Goal: Check status: Check status

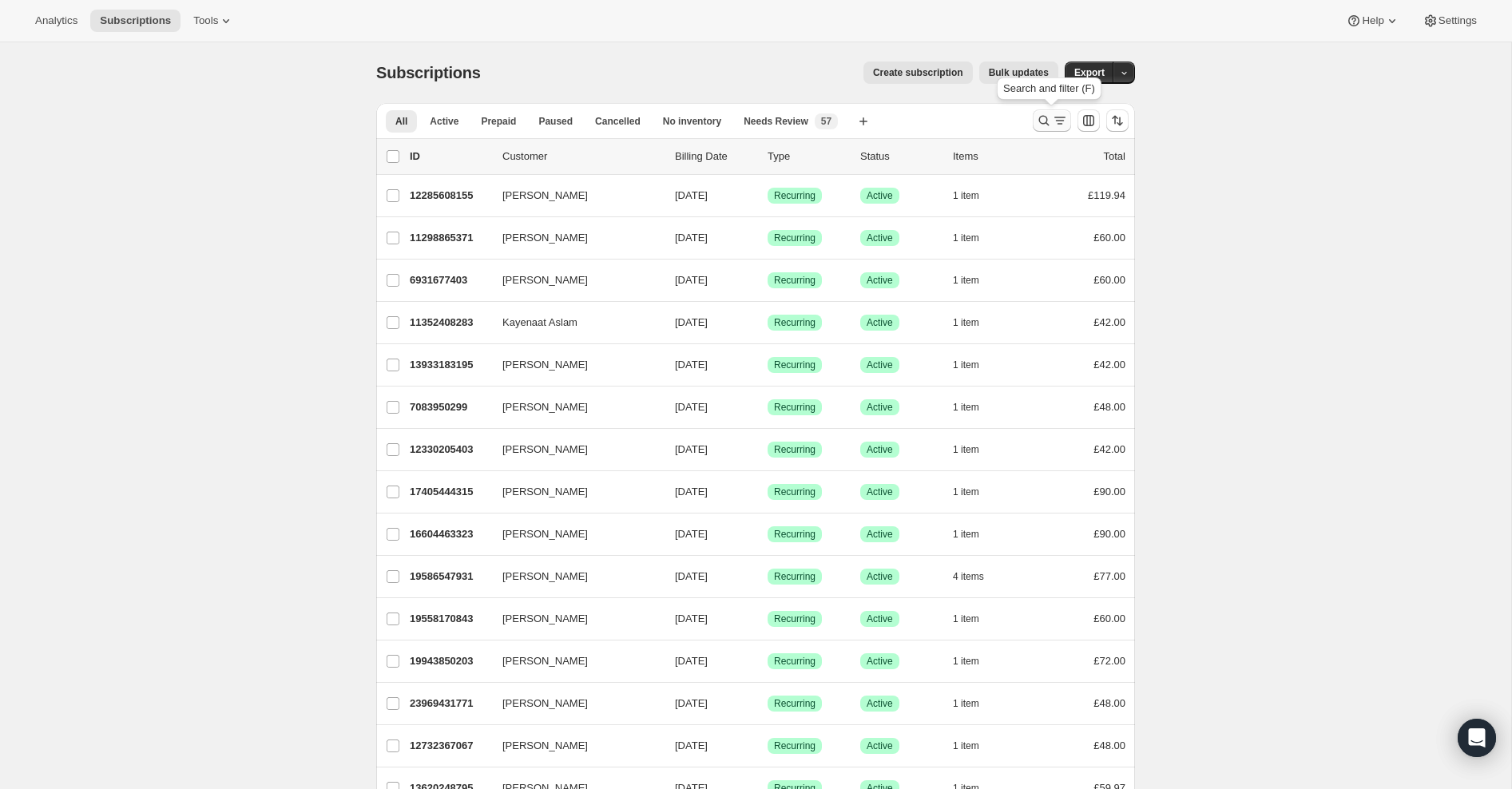
click at [1043, 120] on icon "Search and filter results" at bounding box center [1044, 120] width 16 height 16
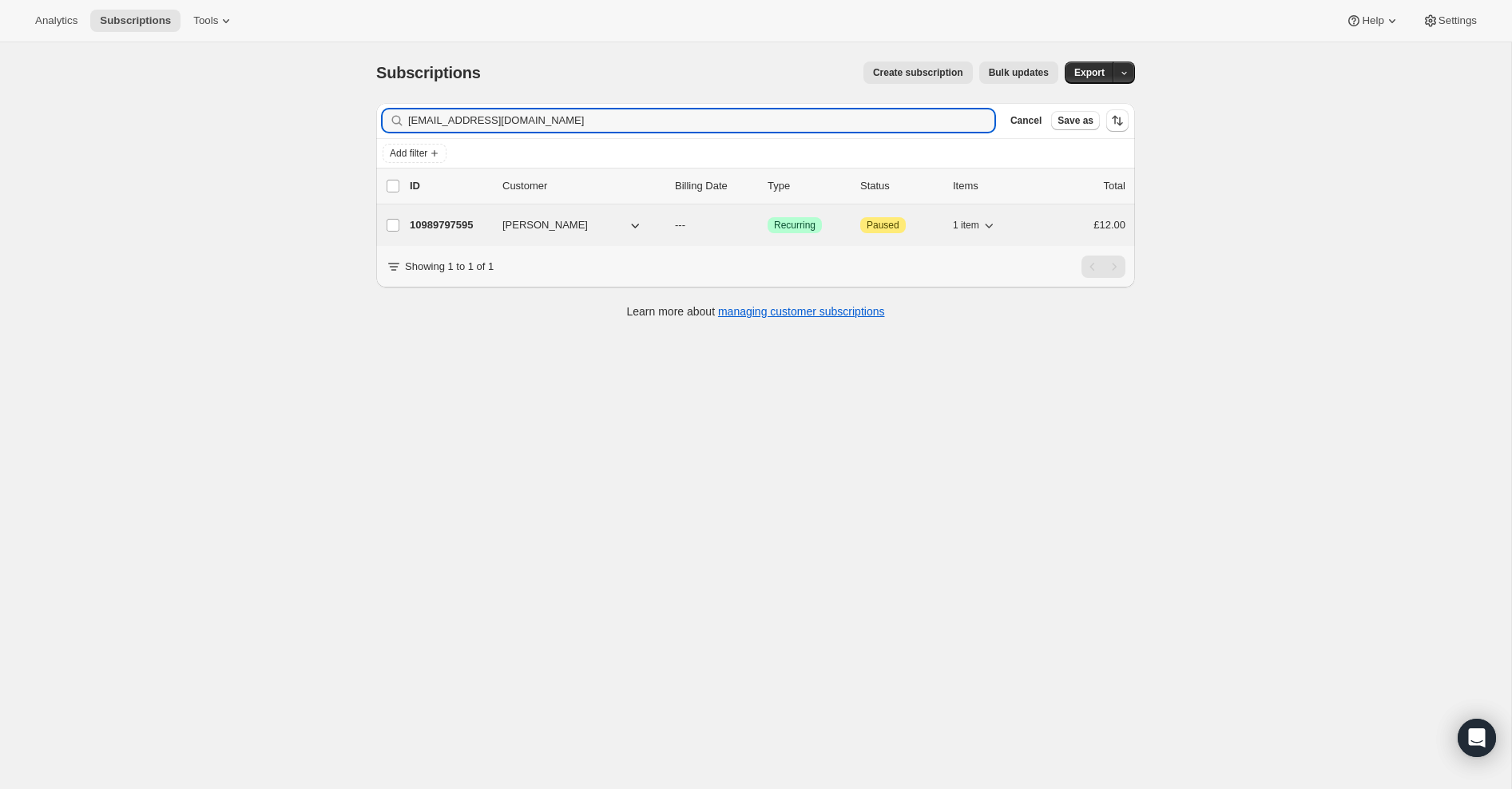
type input "[EMAIL_ADDRESS][DOMAIN_NAME]"
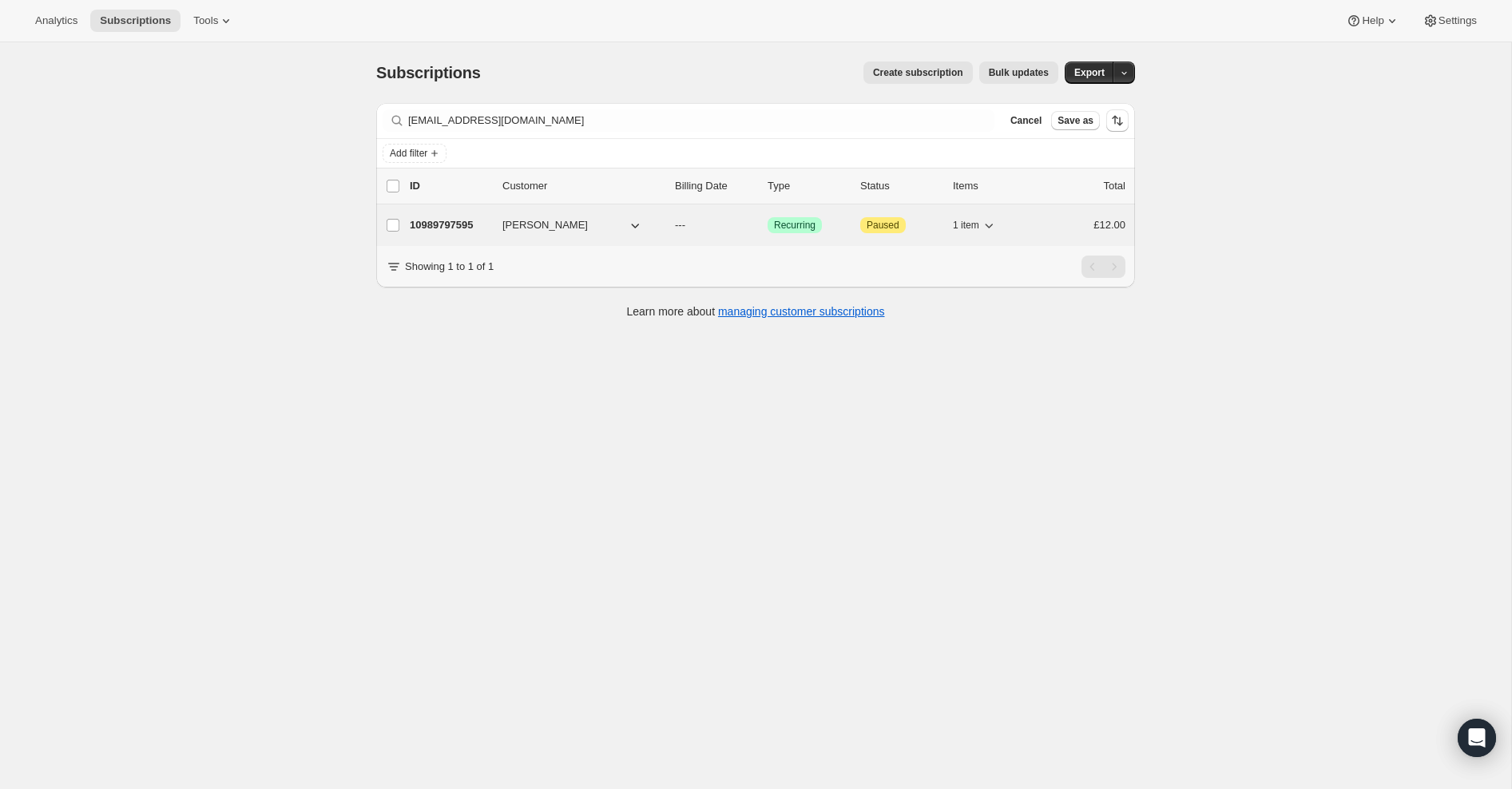
click at [444, 224] on p "10989797595" at bounding box center [449, 225] width 80 height 16
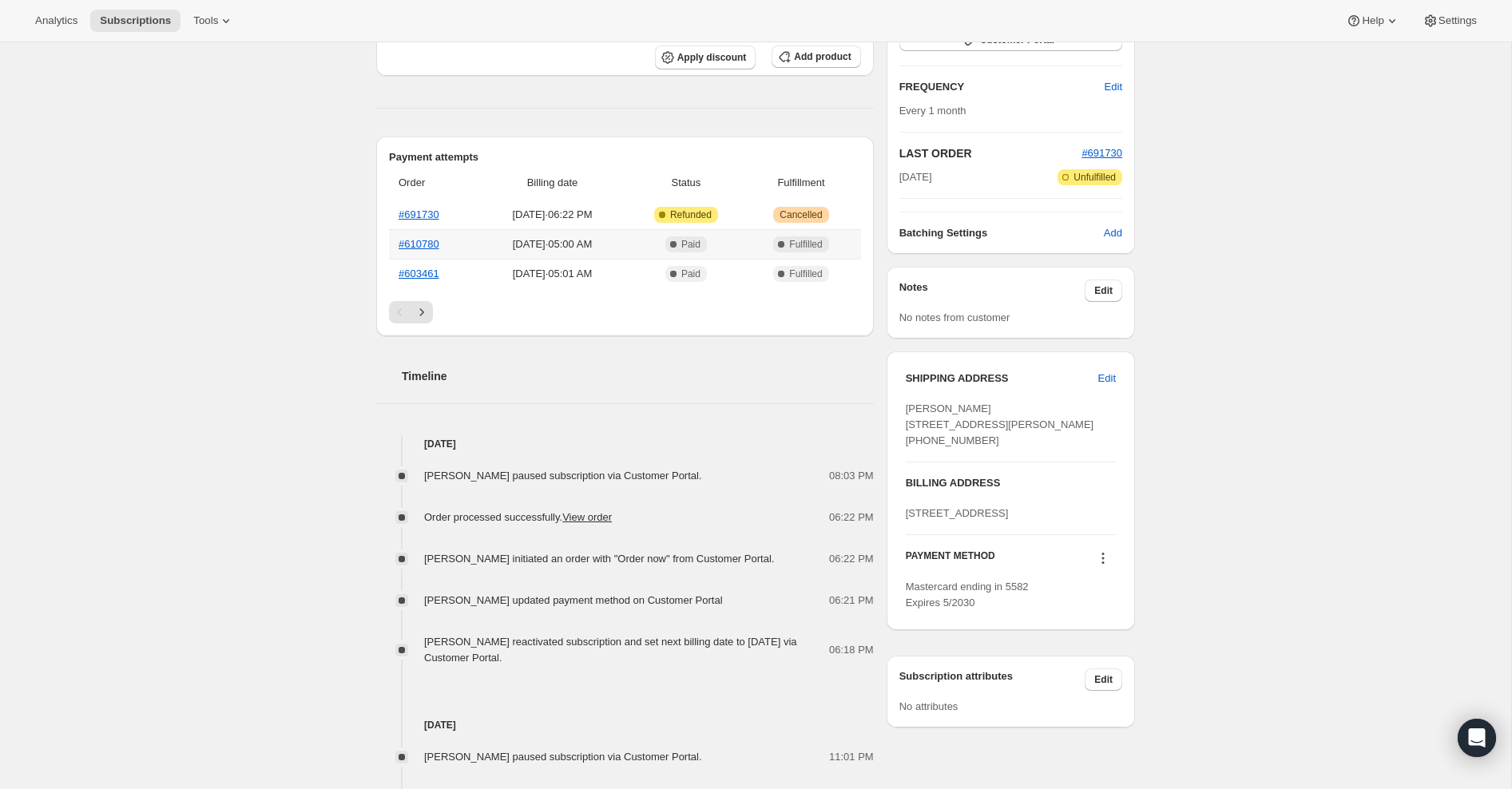
scroll to position [885, 0]
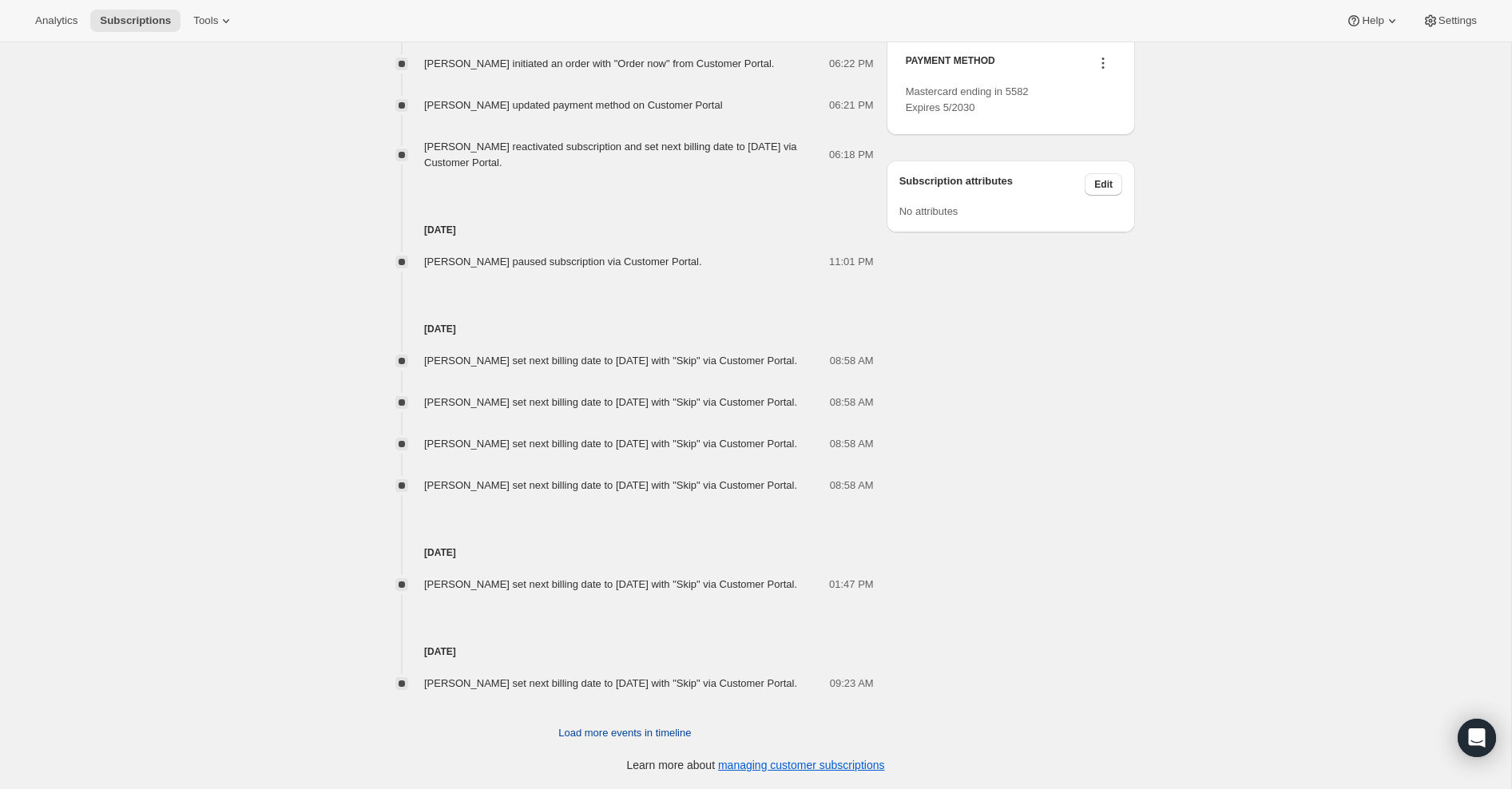
click at [645, 732] on span "Load more events in timeline" at bounding box center [624, 733] width 132 height 16
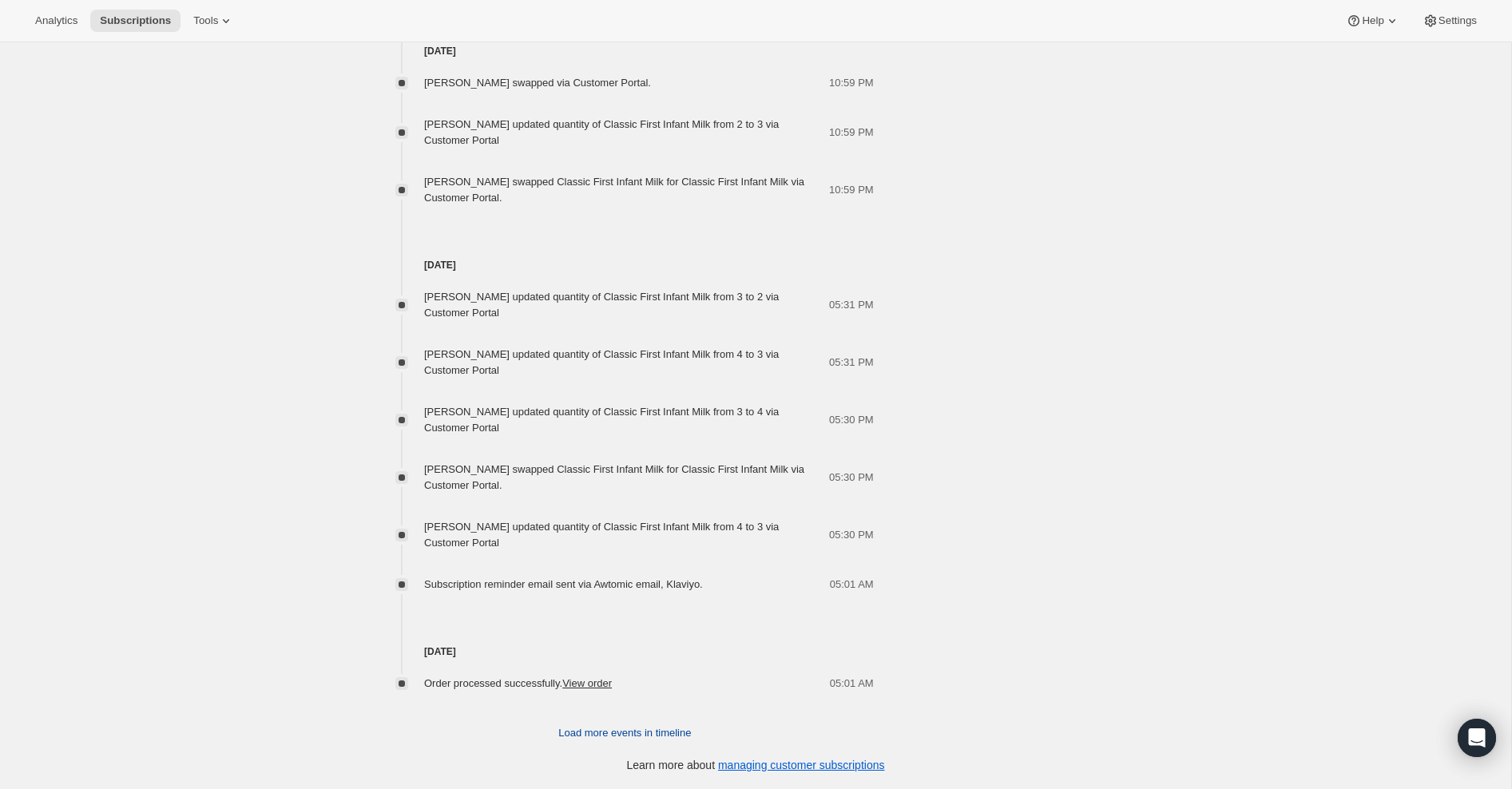
scroll to position [1857, 0]
click at [644, 736] on span "Load more events in timeline" at bounding box center [624, 733] width 132 height 16
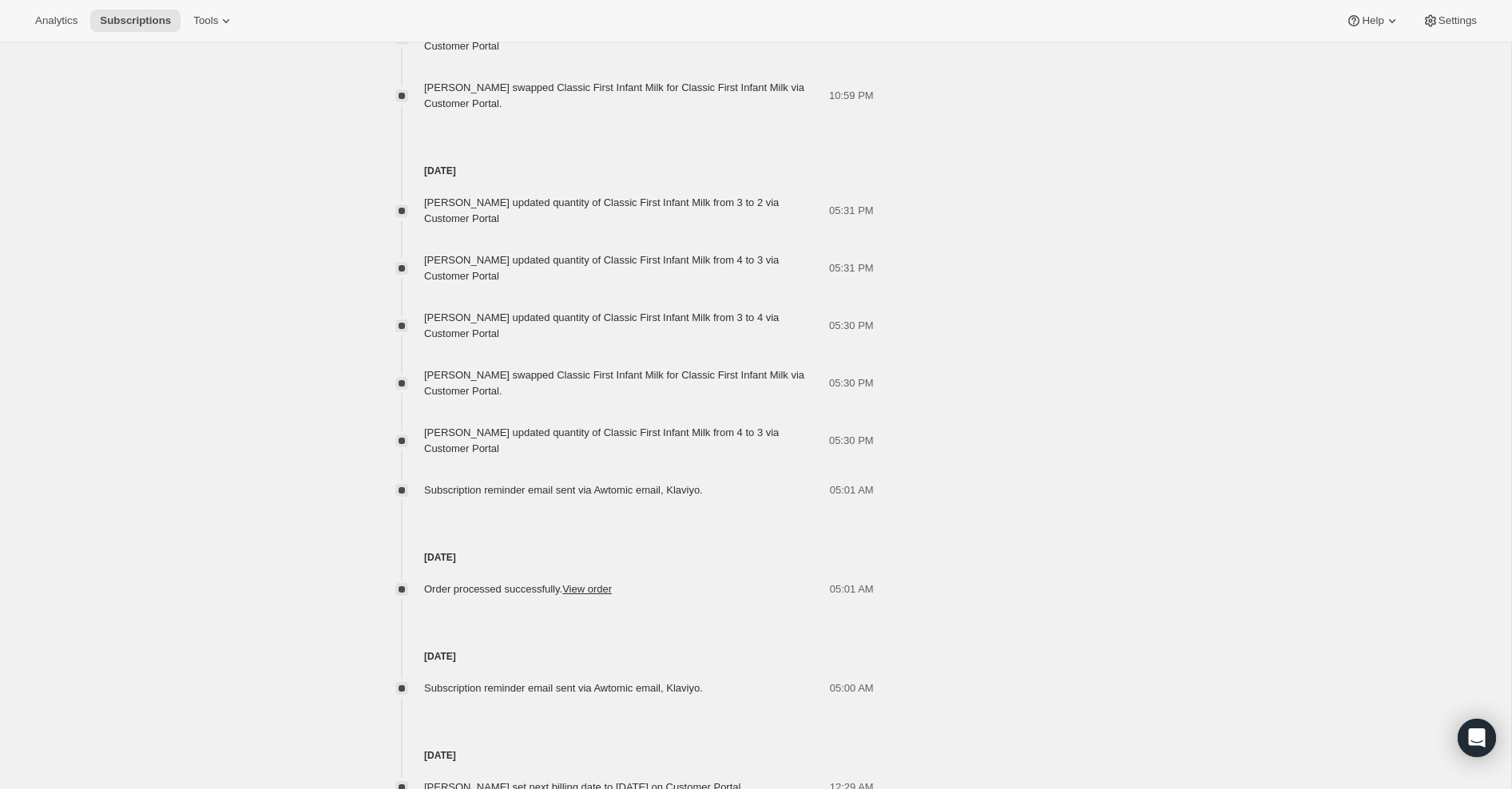
scroll to position [2383, 0]
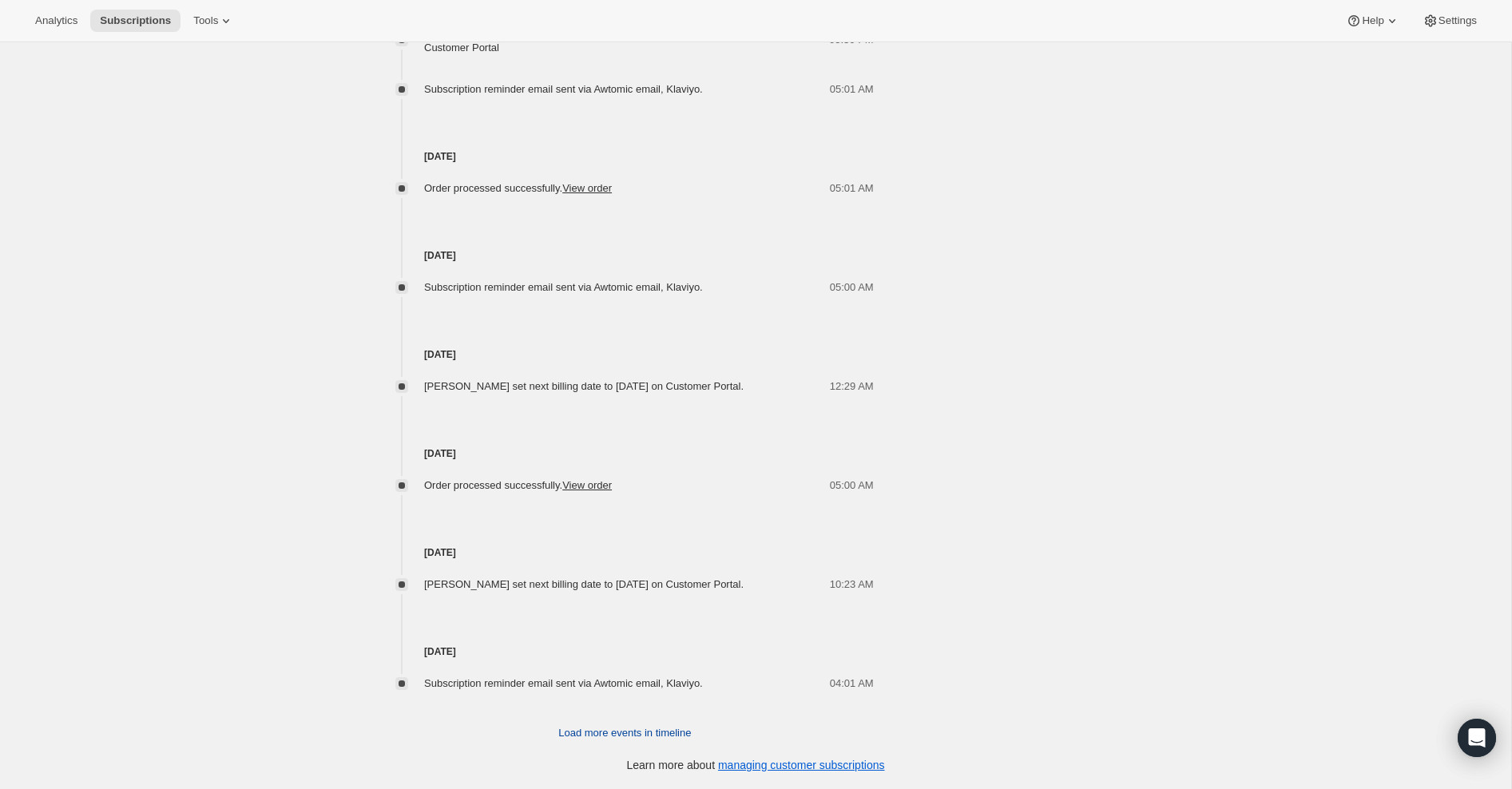
click at [644, 736] on span "Load more events in timeline" at bounding box center [624, 733] width 132 height 16
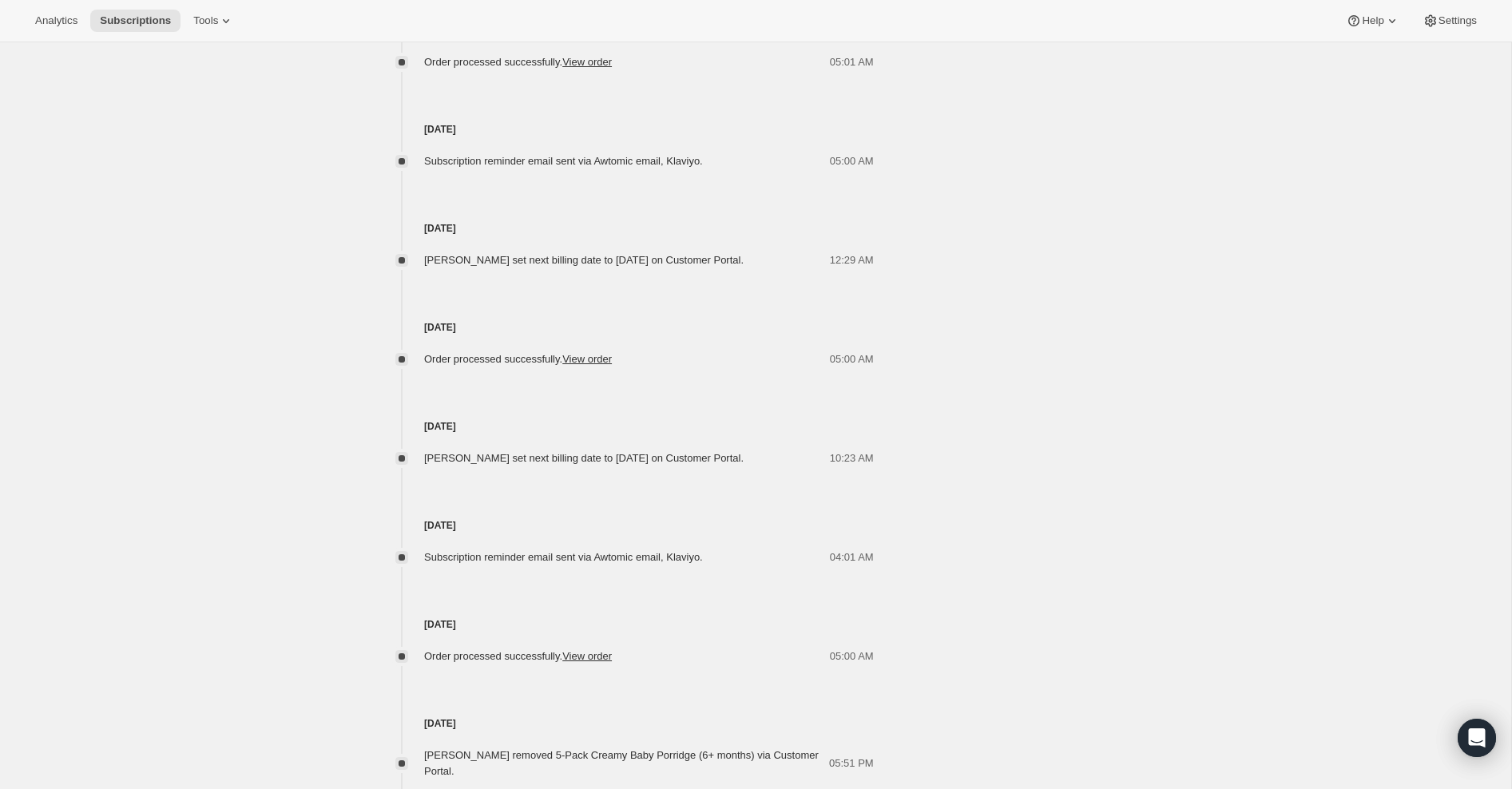
scroll to position [2952, 0]
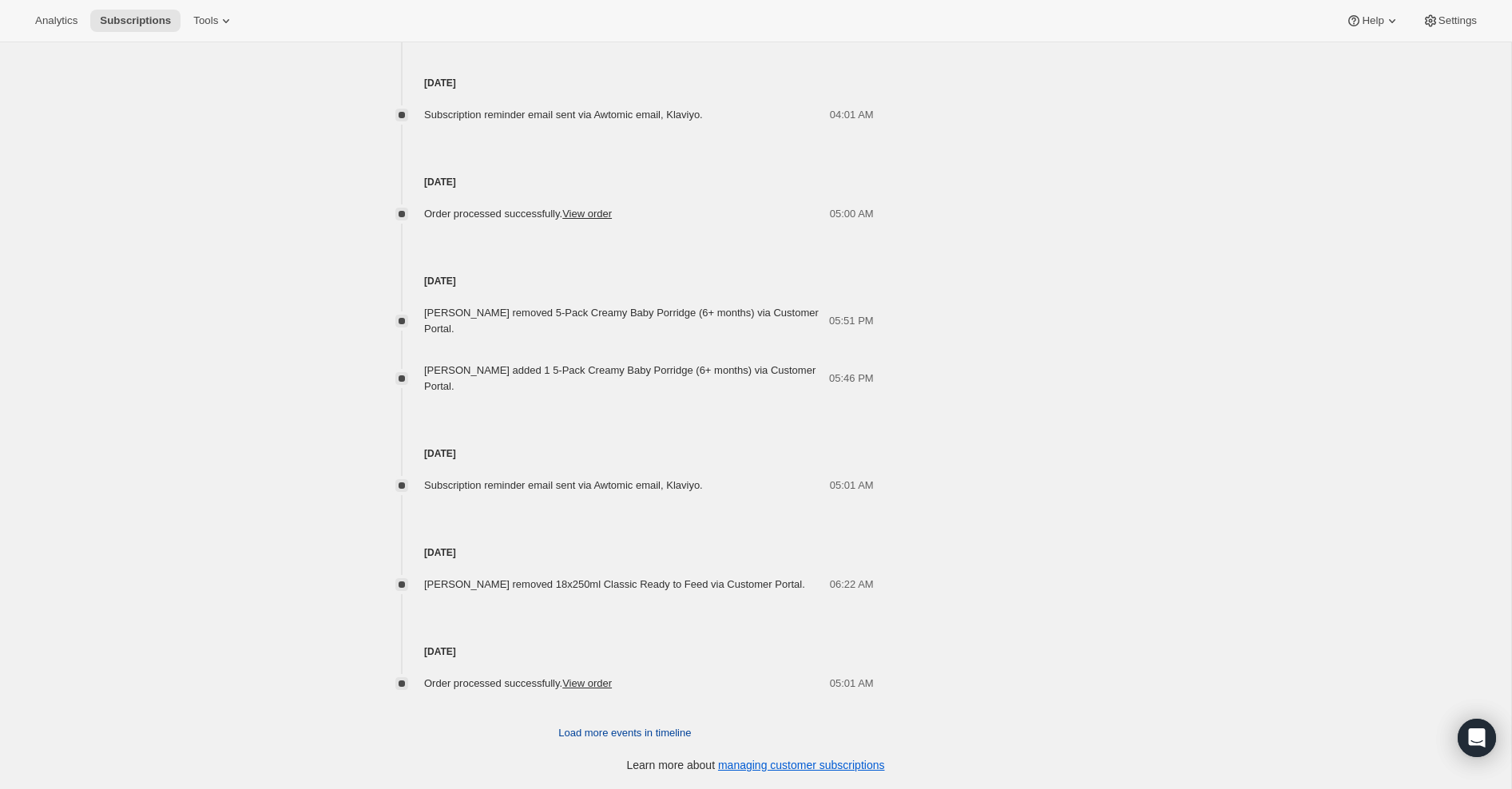
click at [644, 736] on span "Load more events in timeline" at bounding box center [624, 733] width 132 height 16
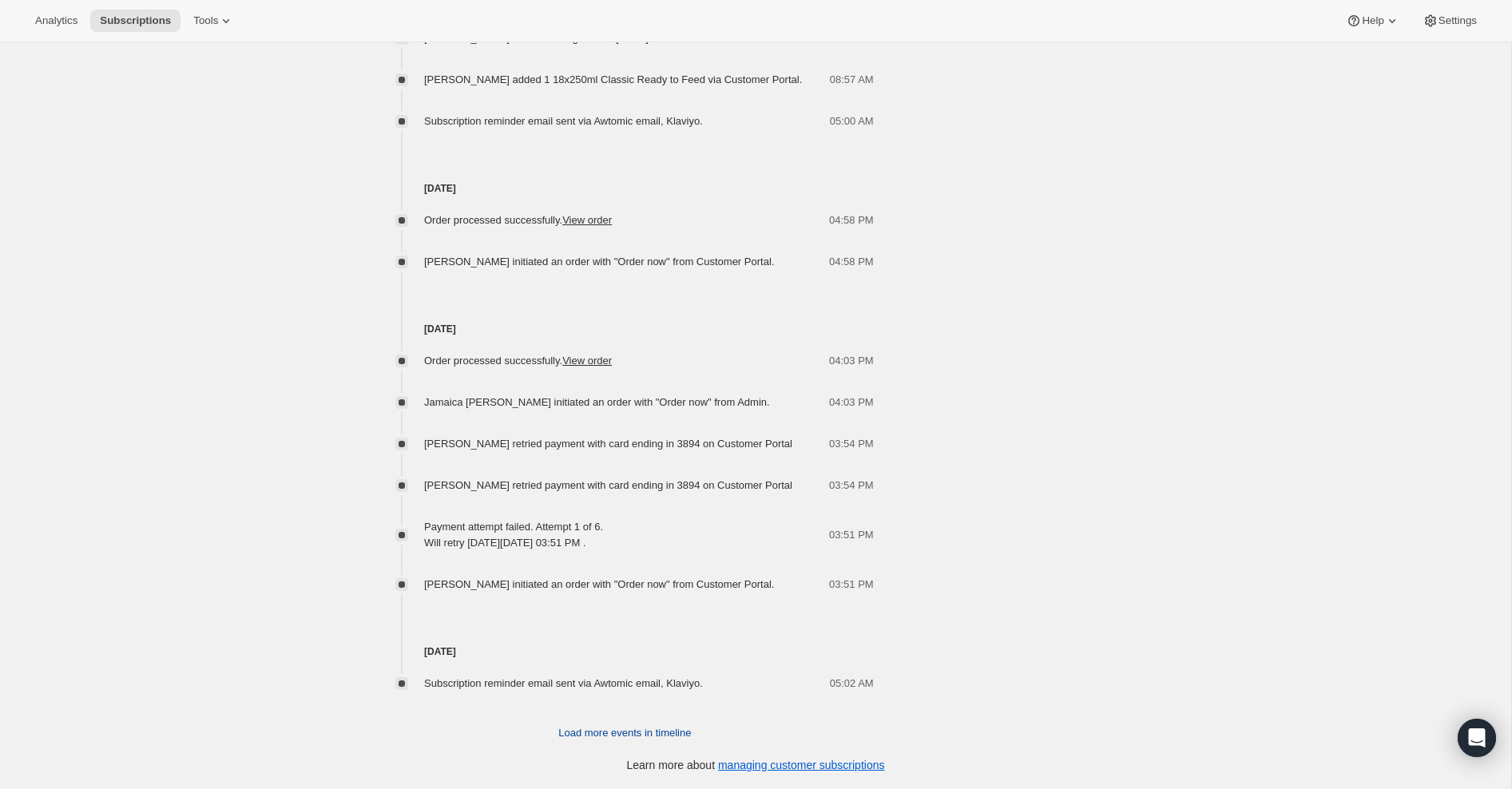
scroll to position [3812, 0]
click at [644, 736] on span "Load more events in timeline" at bounding box center [624, 733] width 132 height 16
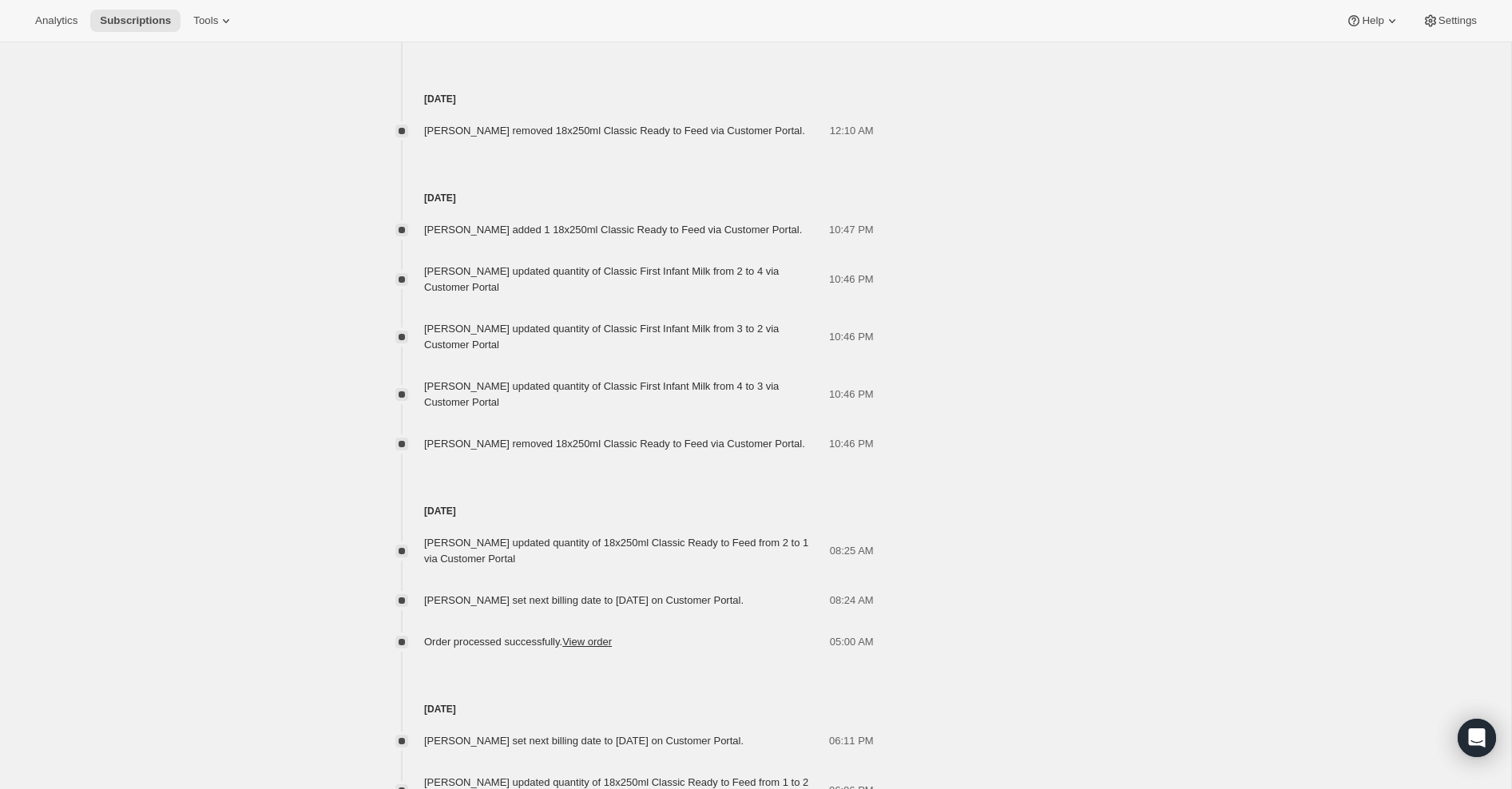
scroll to position [4882, 0]
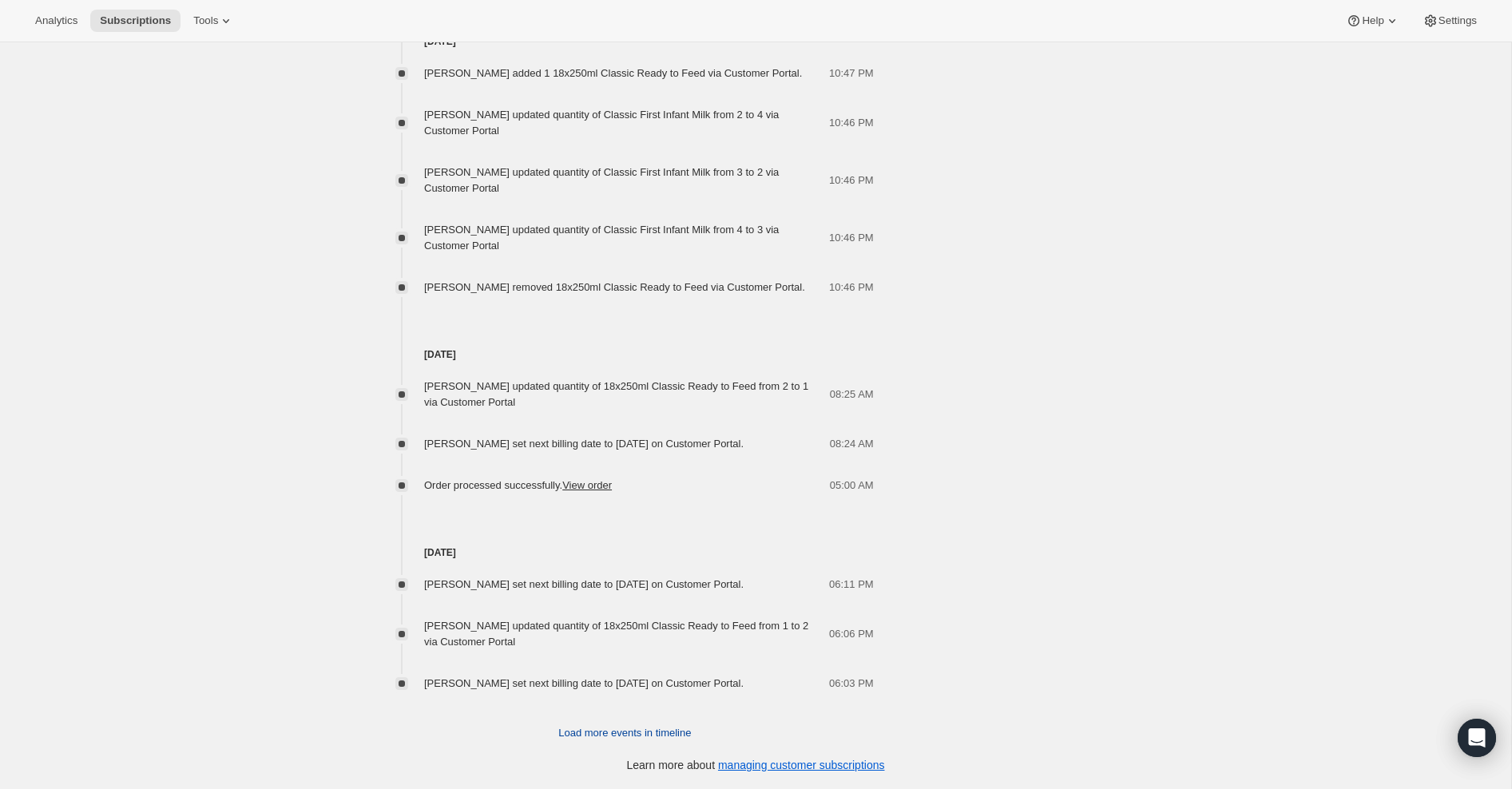
click at [644, 736] on span "Load more events in timeline" at bounding box center [624, 733] width 132 height 16
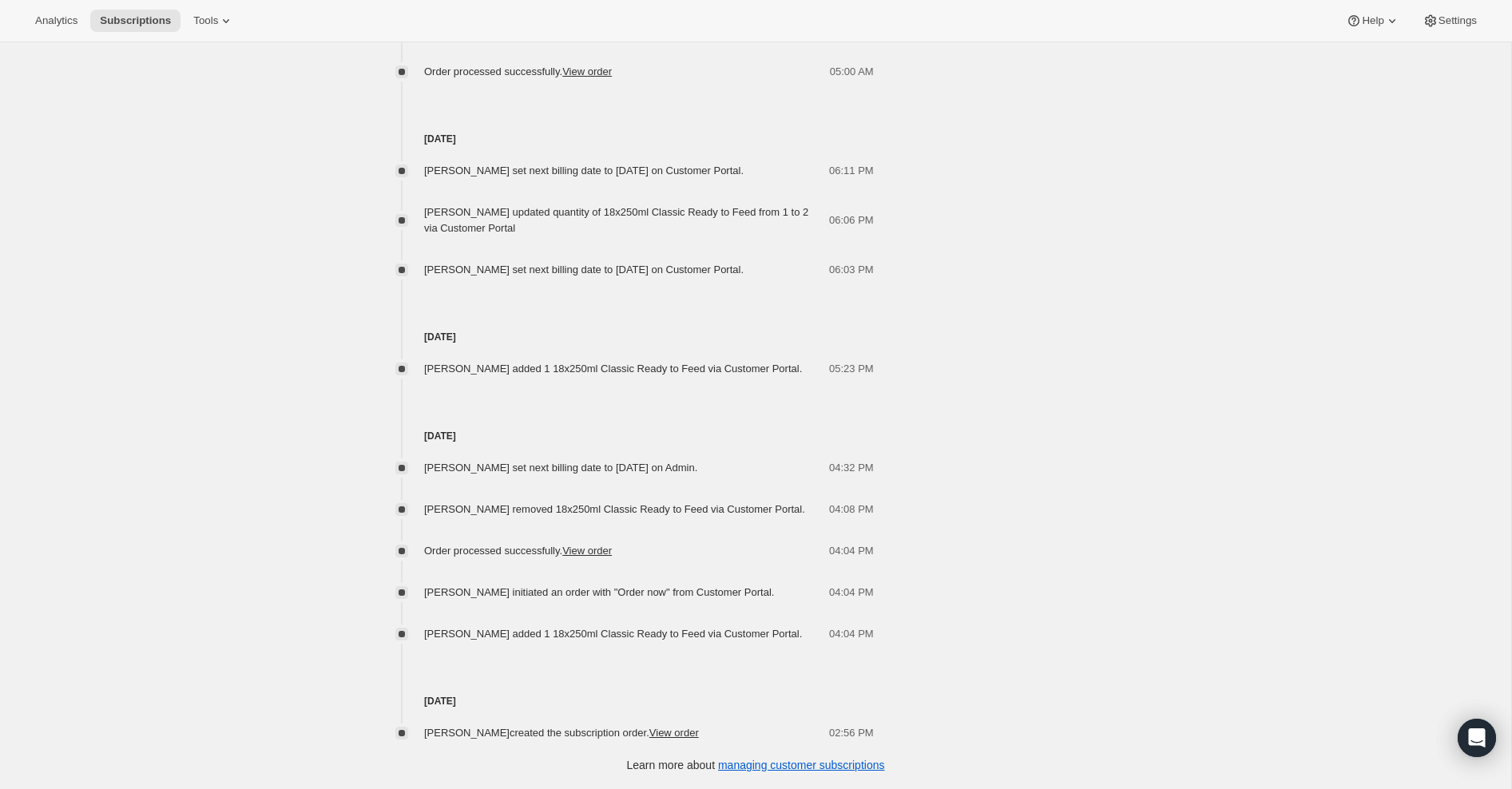
scroll to position [5296, 0]
click at [672, 735] on link "View order" at bounding box center [674, 732] width 49 height 12
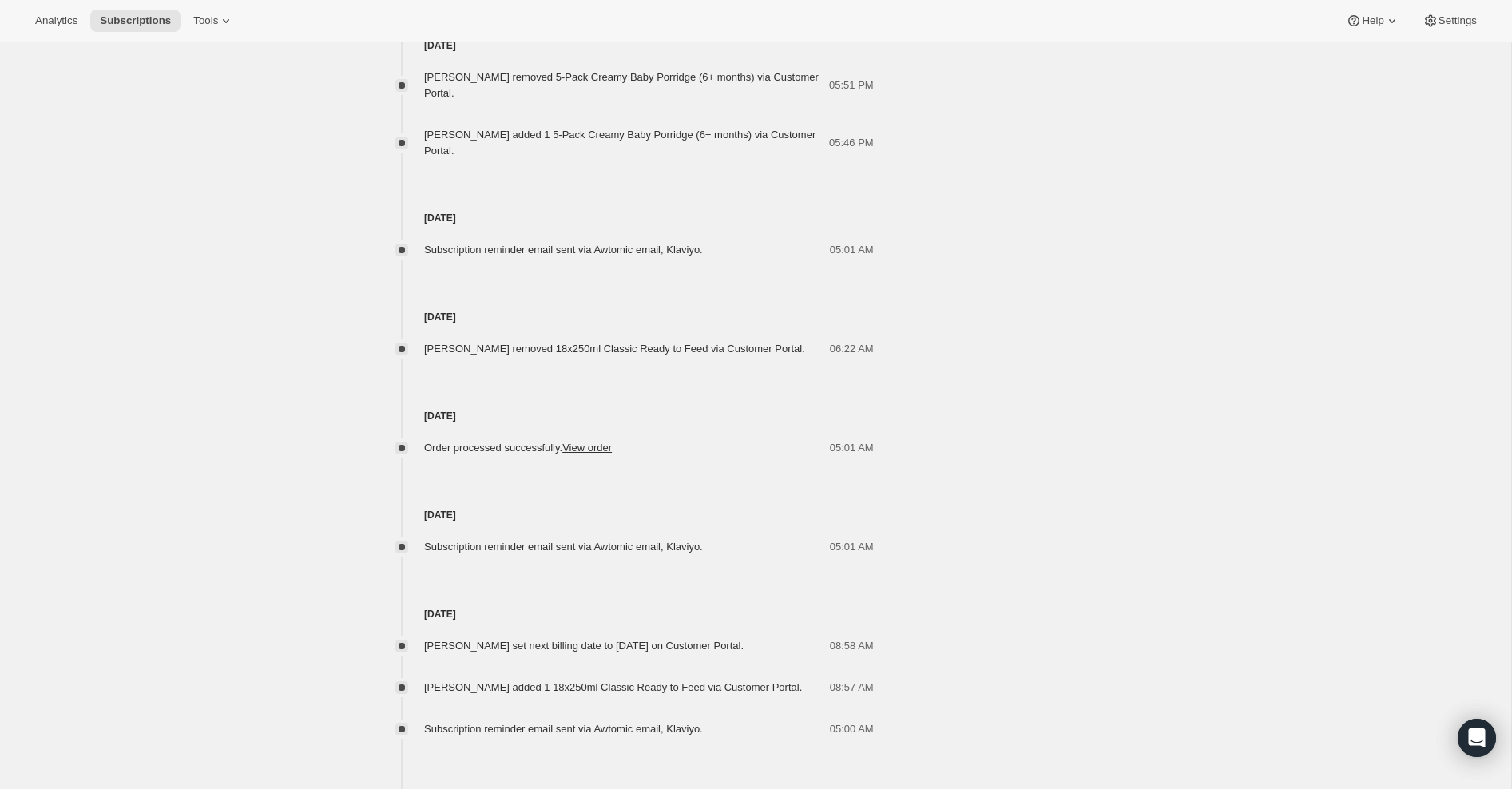
scroll to position [3047, 0]
